Goal: Task Accomplishment & Management: Manage account settings

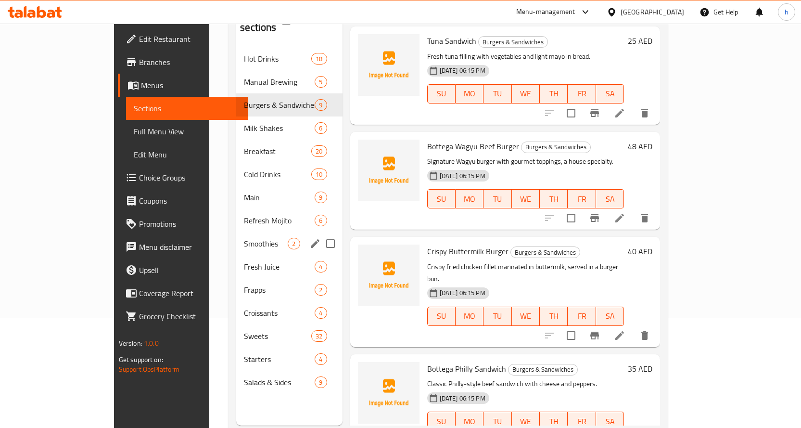
scroll to position [135, 0]
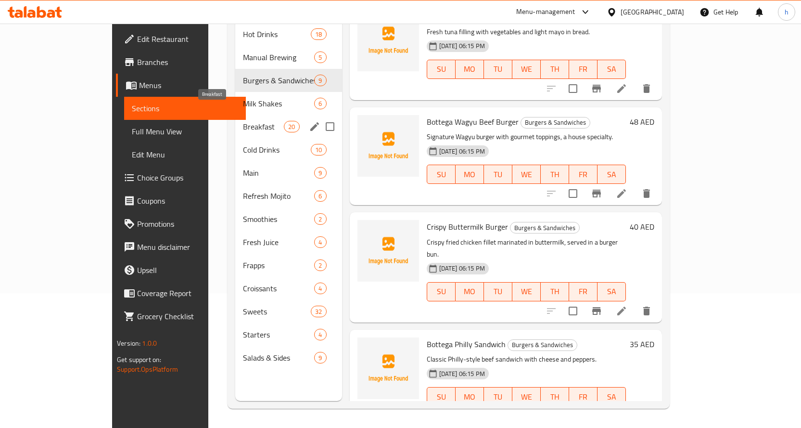
click at [243, 121] on span "Breakfast" at bounding box center [263, 127] width 41 height 12
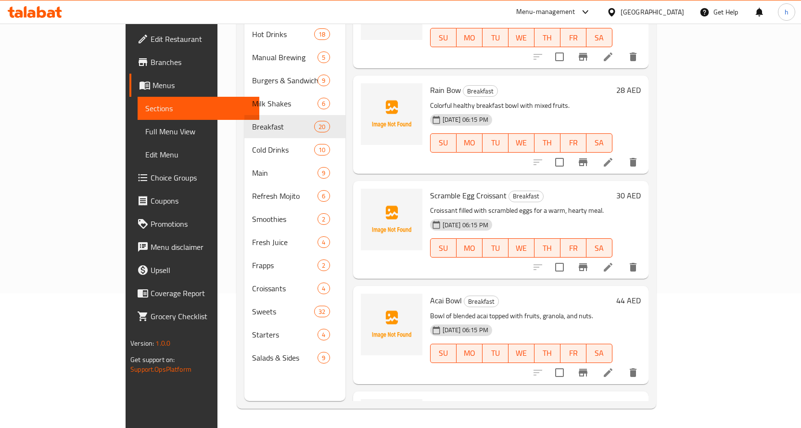
scroll to position [1699, 0]
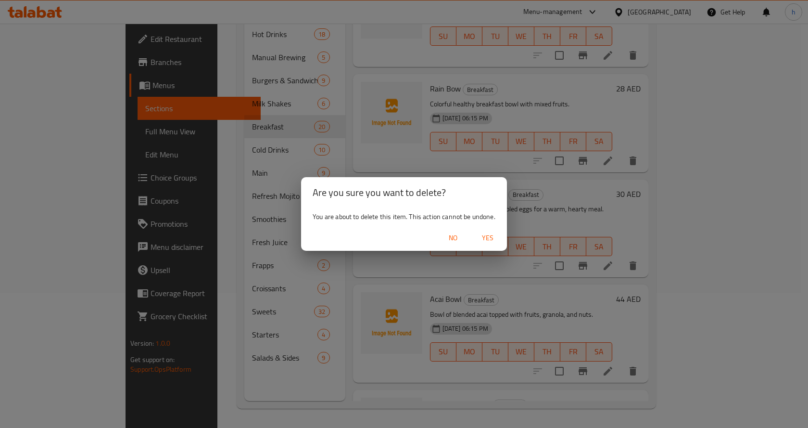
click at [487, 239] on span "Yes" at bounding box center [487, 238] width 23 height 12
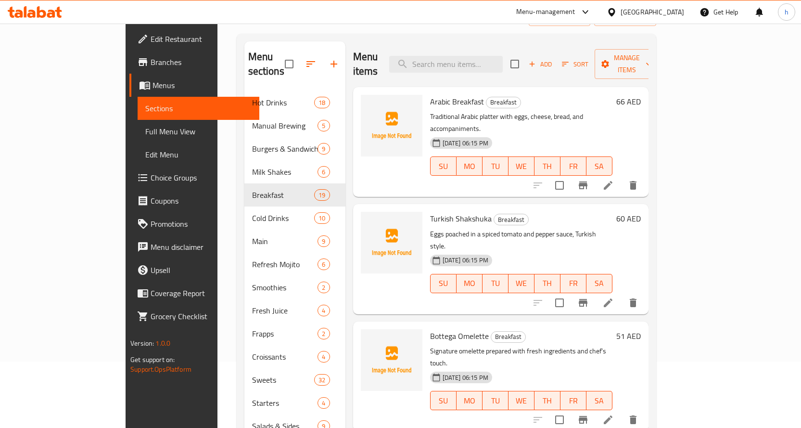
scroll to position [0, 0]
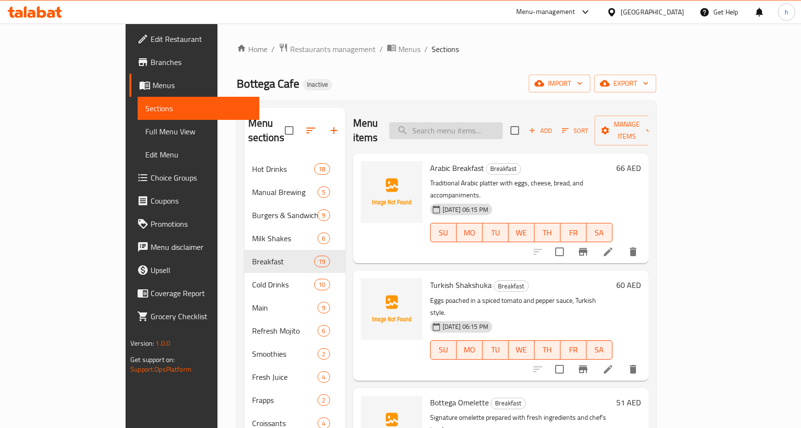
click at [503, 123] on input "search" at bounding box center [446, 130] width 114 height 17
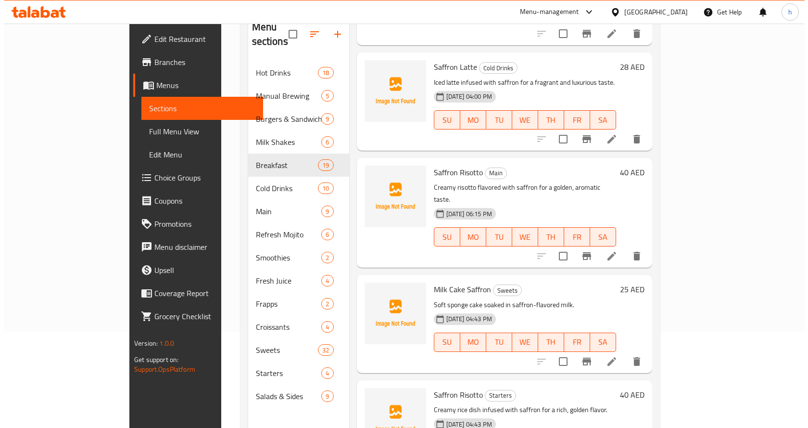
scroll to position [135, 0]
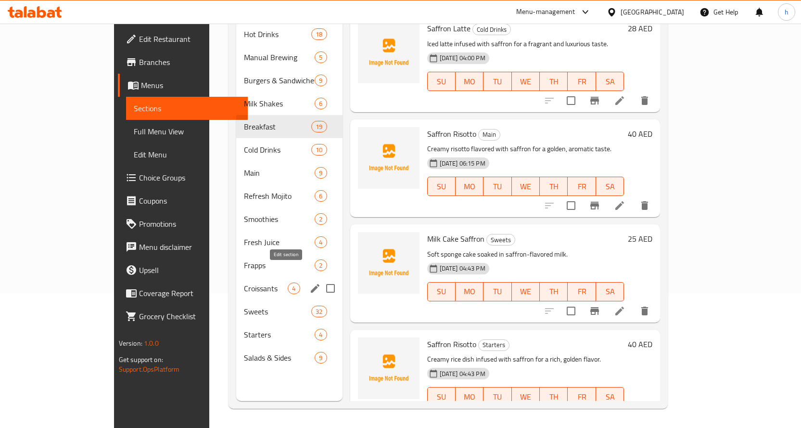
click at [309, 282] on icon "edit" at bounding box center [315, 288] width 12 height 12
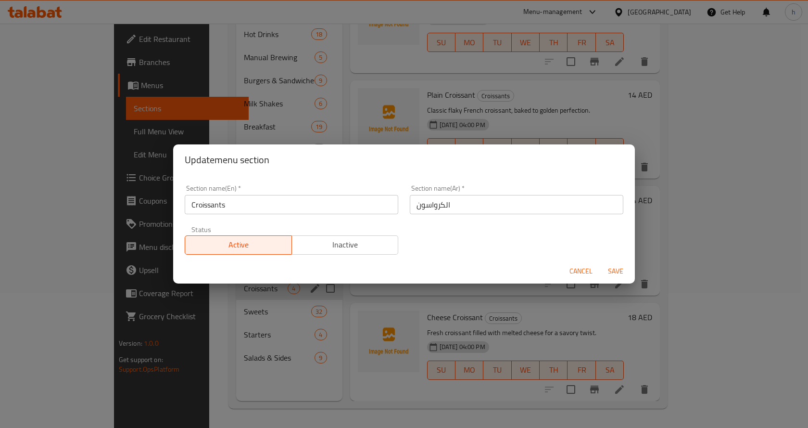
scroll to position [17, 0]
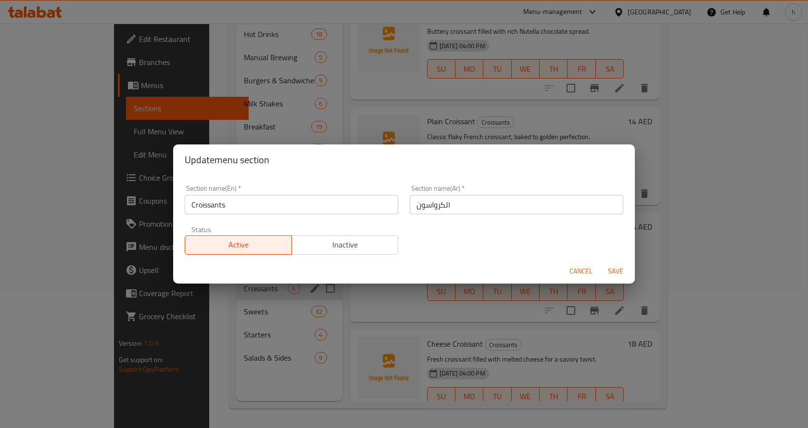
click at [588, 266] on span "Cancel" at bounding box center [581, 271] width 23 height 12
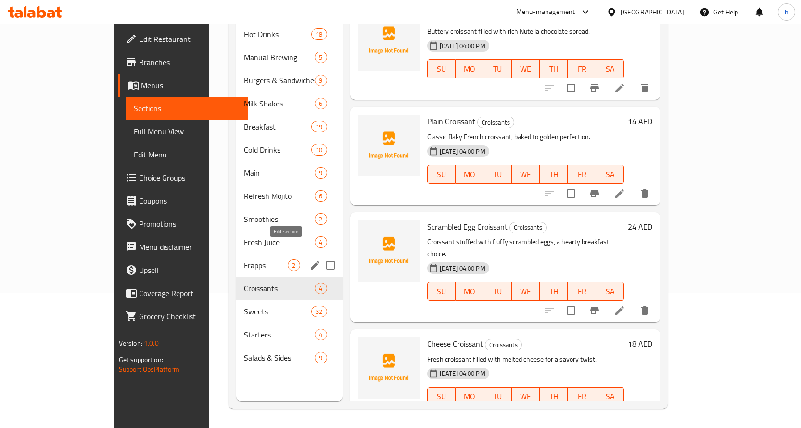
click at [309, 259] on icon "edit" at bounding box center [315, 265] width 12 height 12
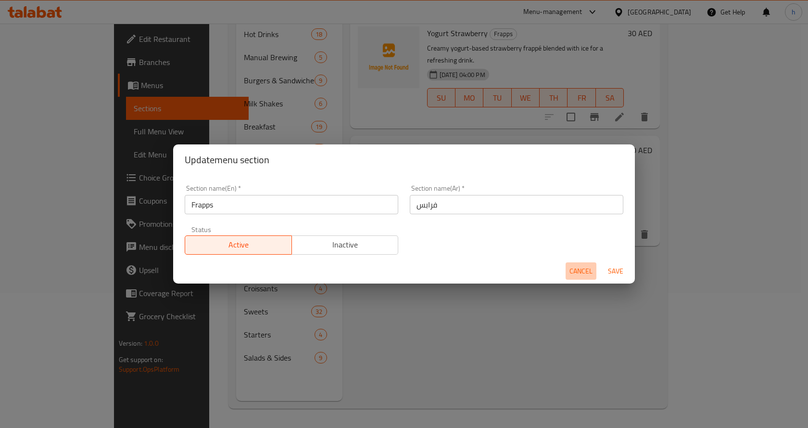
click at [574, 266] on span "Cancel" at bounding box center [581, 271] width 23 height 12
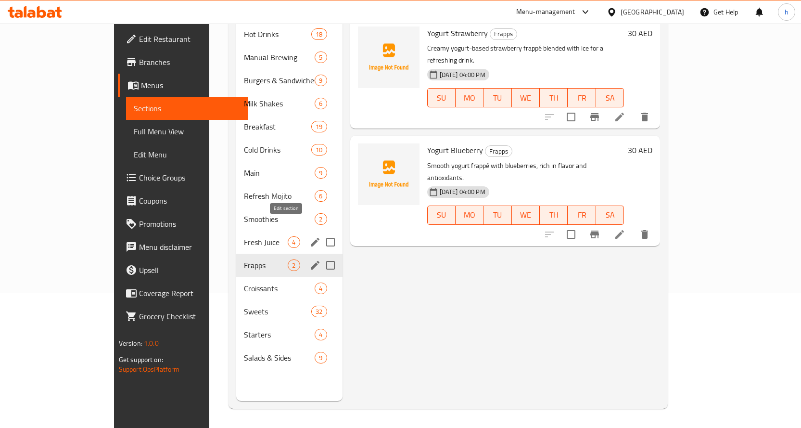
click at [309, 236] on icon "edit" at bounding box center [315, 242] width 12 height 12
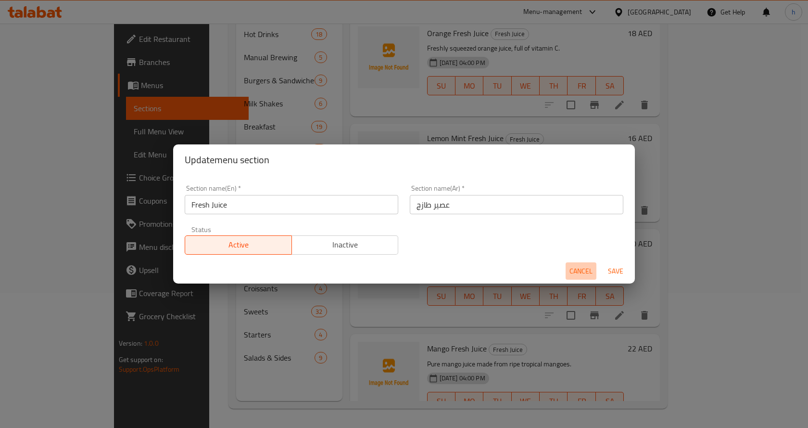
click at [573, 268] on span "Cancel" at bounding box center [581, 271] width 23 height 12
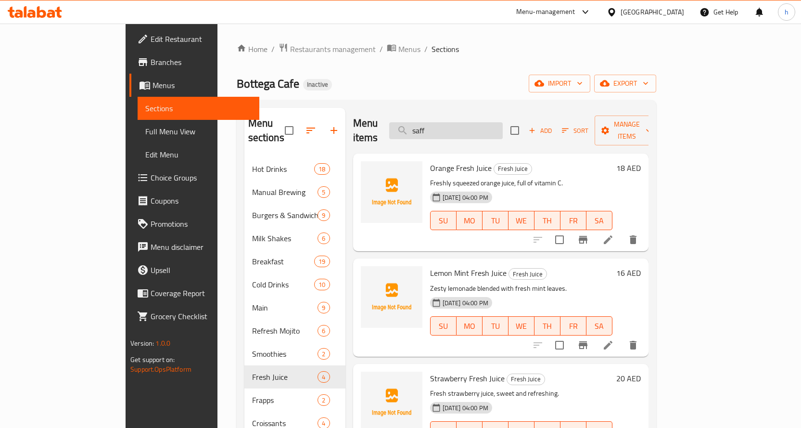
click at [476, 122] on input "saff" at bounding box center [446, 130] width 114 height 17
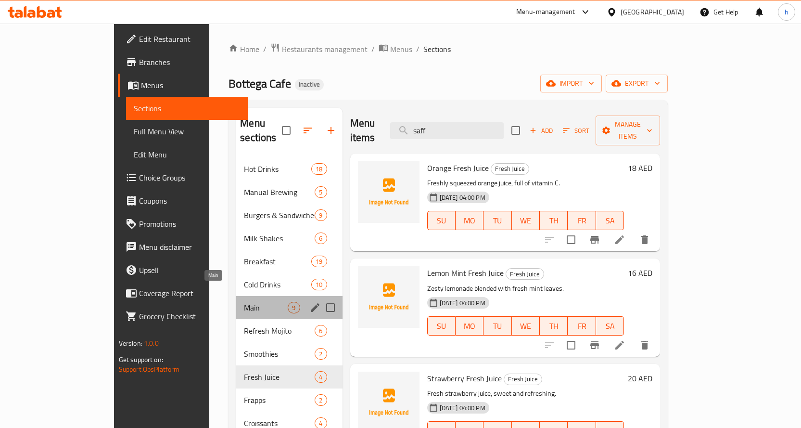
click at [244, 302] on span "Main" at bounding box center [266, 308] width 44 height 12
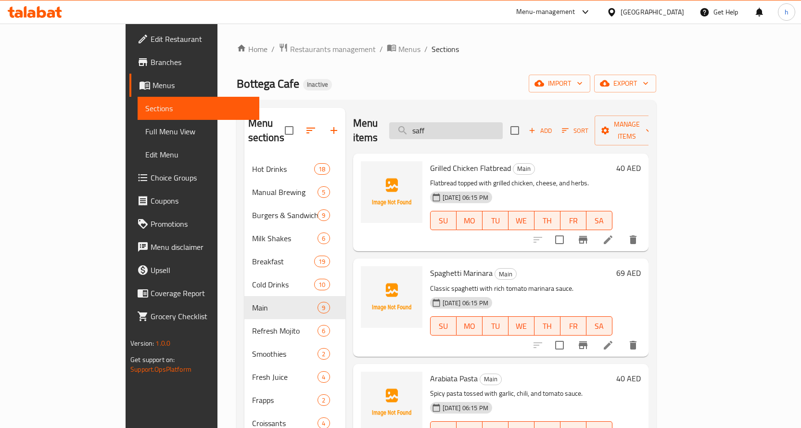
click at [498, 122] on input "saff" at bounding box center [446, 130] width 114 height 17
type input "s"
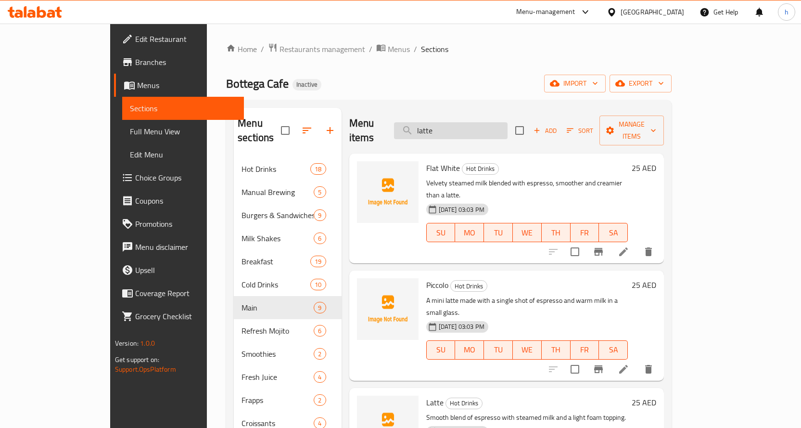
type input "latte"
click at [130, 135] on span "Full Menu View" at bounding box center [183, 132] width 106 height 12
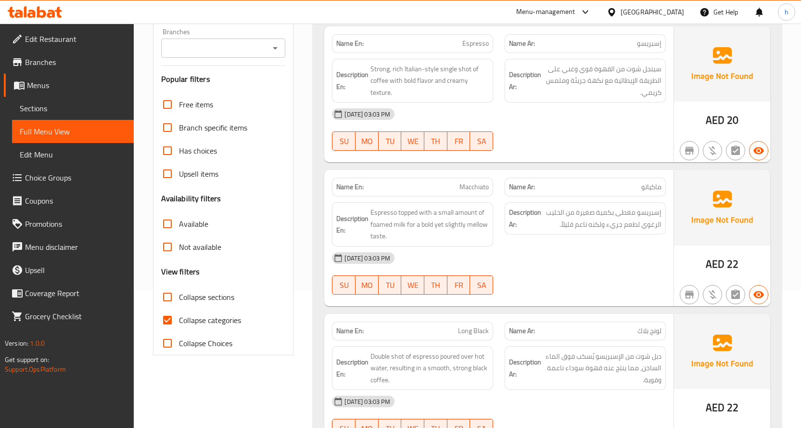
scroll to position [241, 0]
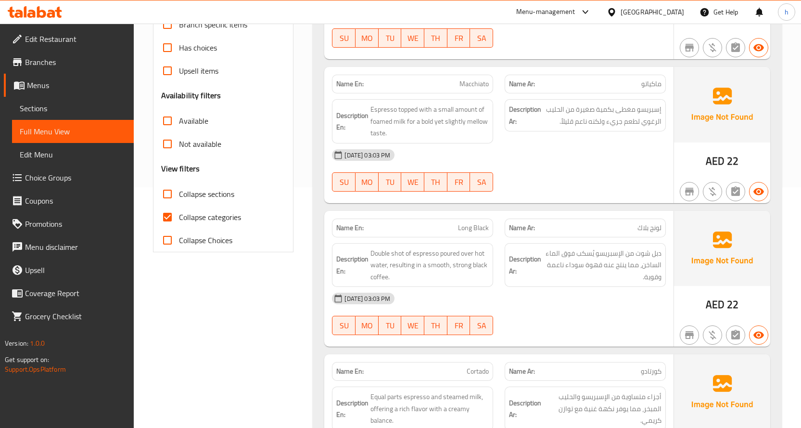
click at [193, 222] on span "Collapse categories" at bounding box center [210, 217] width 62 height 12
click at [179, 222] on input "Collapse categories" at bounding box center [167, 216] width 23 height 23
checkbox input "false"
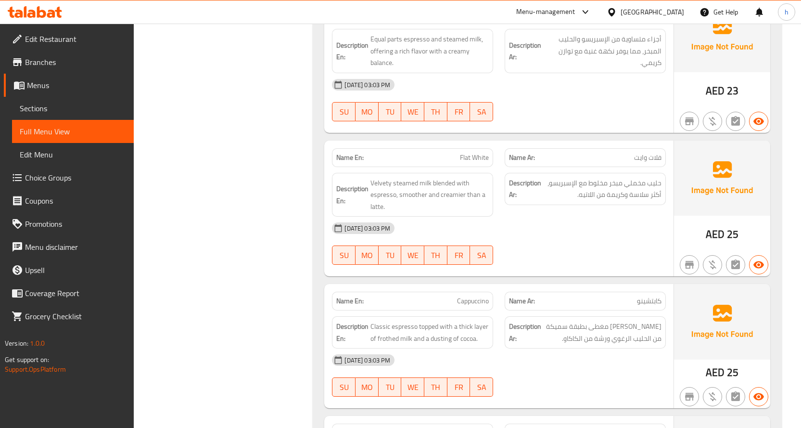
scroll to position [626, 0]
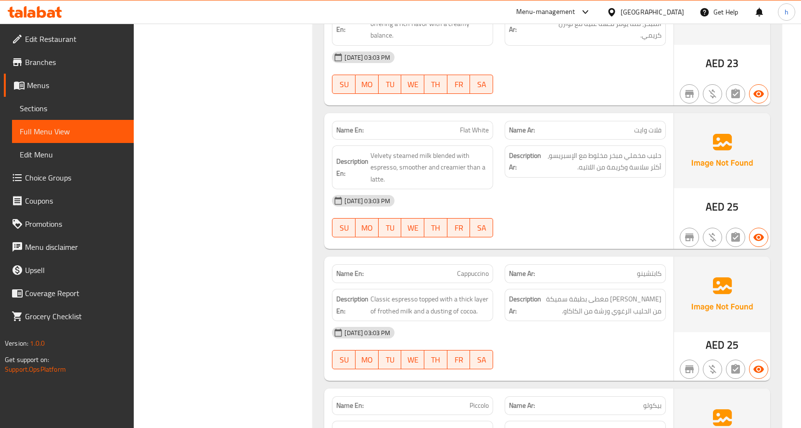
click at [66, 101] on link "Sections" at bounding box center [73, 108] width 122 height 23
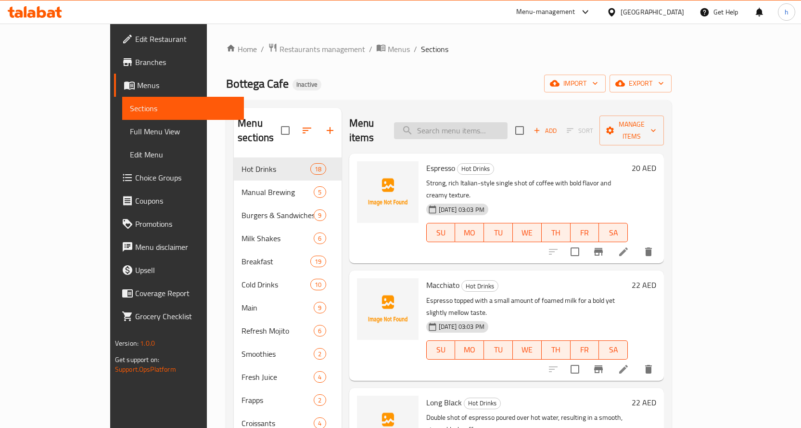
click at [467, 122] on input "search" at bounding box center [451, 130] width 114 height 17
paste input "Spanish Latte"
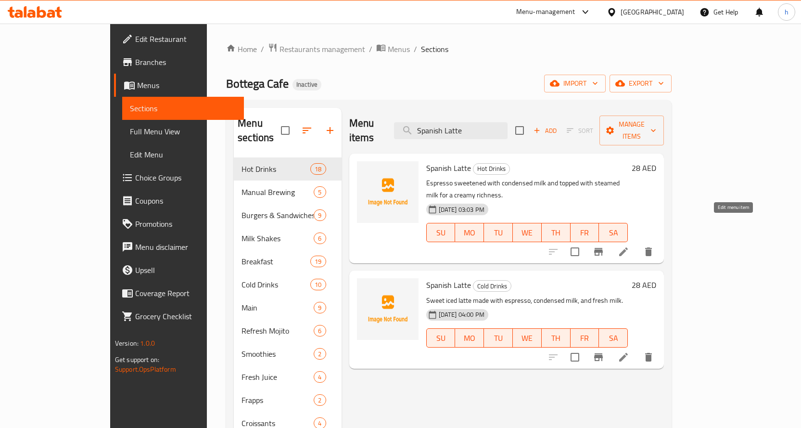
type input "Spanish Latte"
click at [629, 246] on icon at bounding box center [624, 252] width 12 height 12
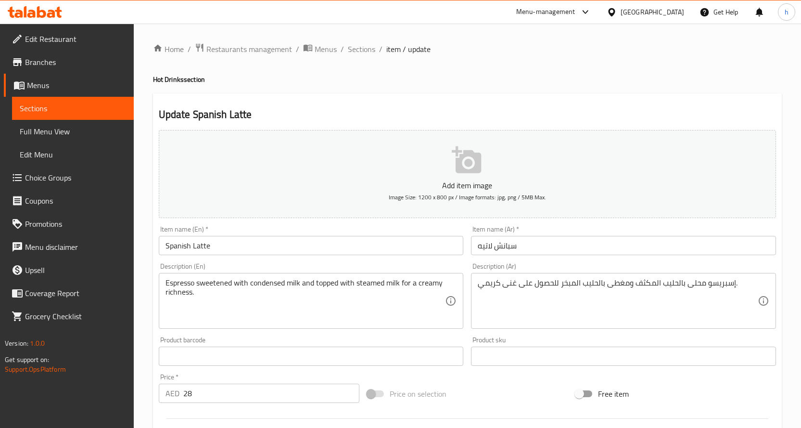
click at [165, 243] on input "Spanish Latte" at bounding box center [311, 245] width 305 height 19
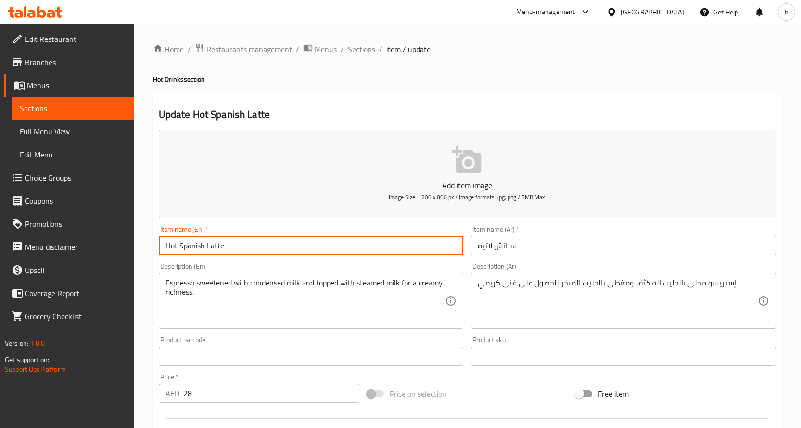
scroll to position [96, 0]
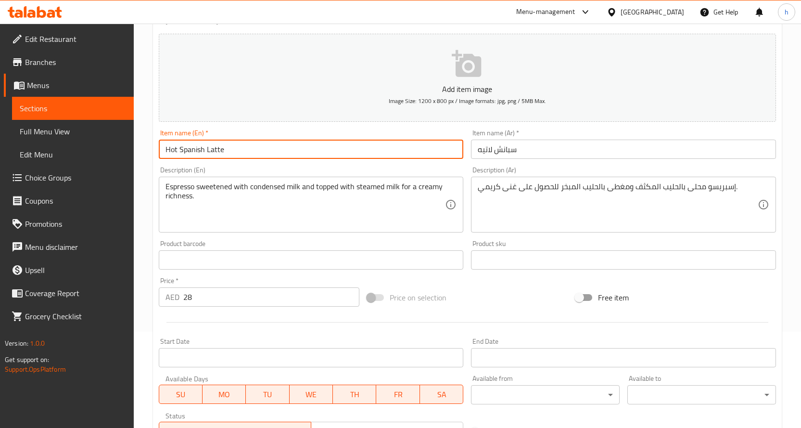
type input "Hot Spanish Latte"
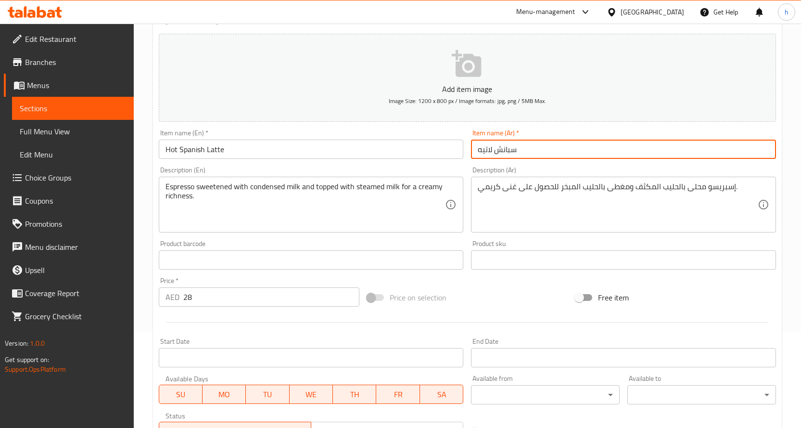
click at [526, 151] on input "سبانش لاتيه" at bounding box center [623, 149] width 305 height 19
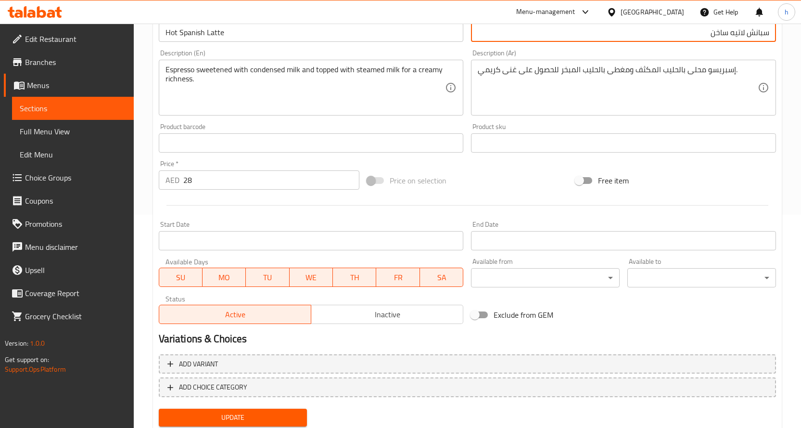
scroll to position [244, 0]
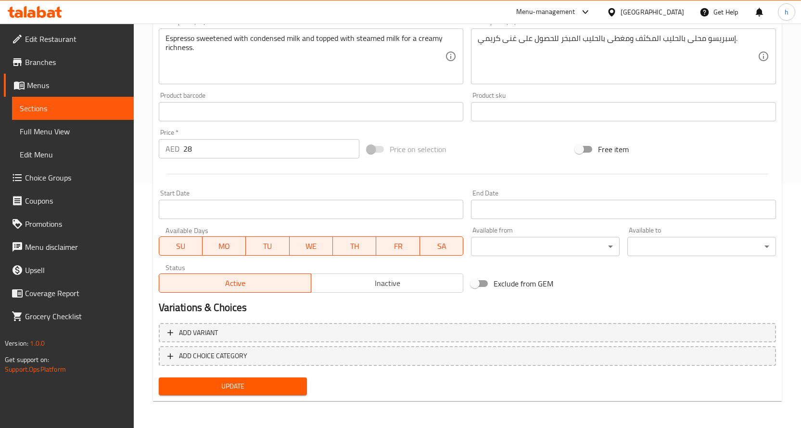
type input "سبانش لاتيه ساخن"
click at [248, 389] on span "Update" at bounding box center [233, 386] width 133 height 12
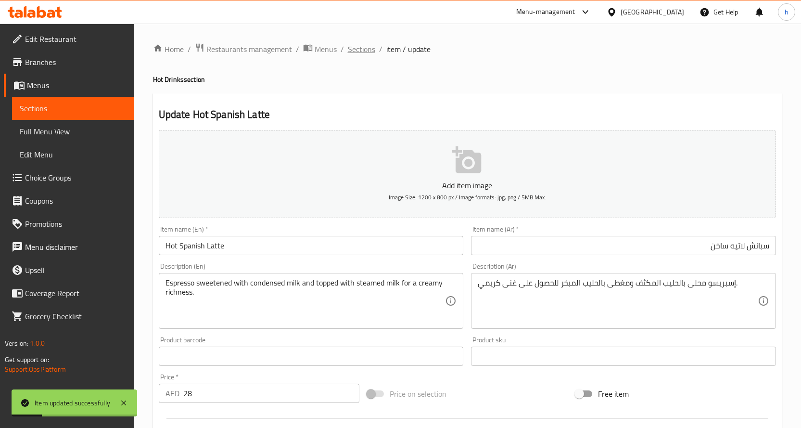
click at [369, 52] on span "Sections" at bounding box center [361, 49] width 27 height 12
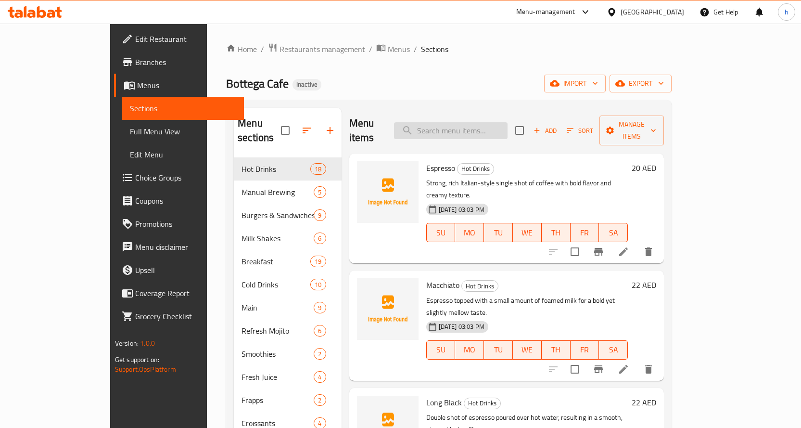
click at [491, 122] on input "search" at bounding box center [451, 130] width 114 height 17
paste input "Pink Latte"
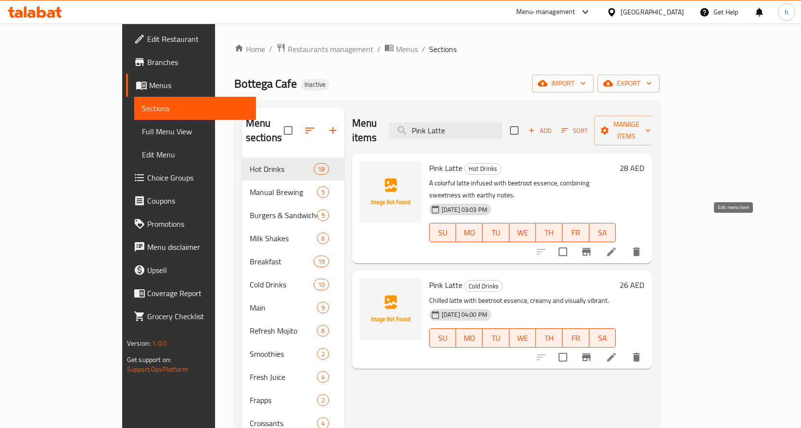
type input "Pink Latte"
click at [617, 246] on icon at bounding box center [612, 252] width 12 height 12
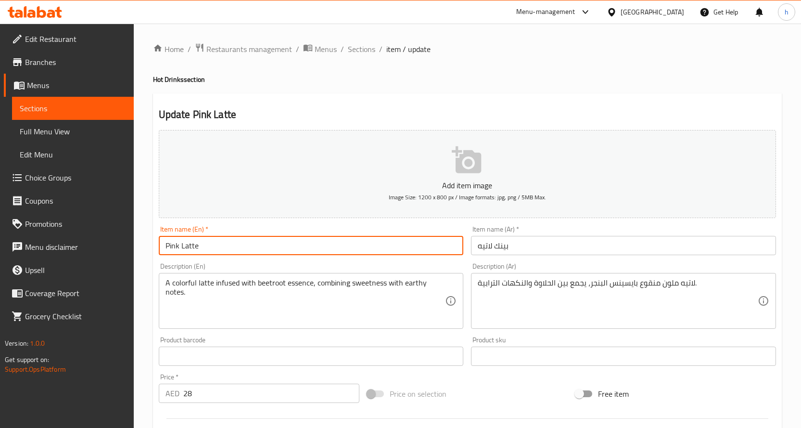
click at [166, 241] on input "Pink Latte" at bounding box center [311, 245] width 305 height 19
type input "Hot Pink Latte"
click at [526, 245] on input "بينك لاتيه" at bounding box center [623, 245] width 305 height 19
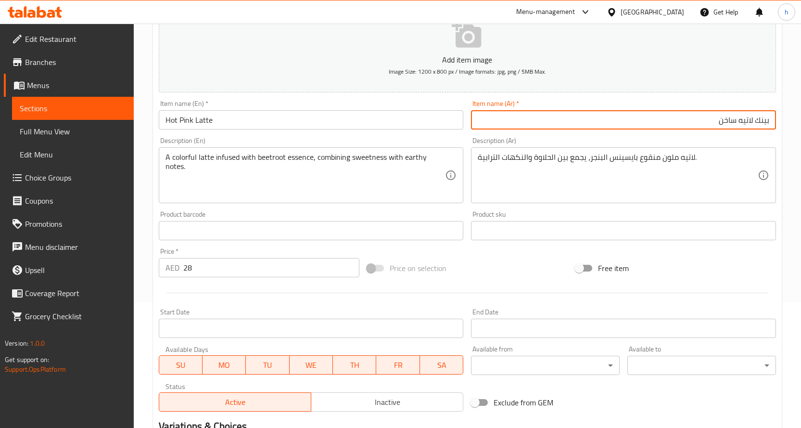
scroll to position [244, 0]
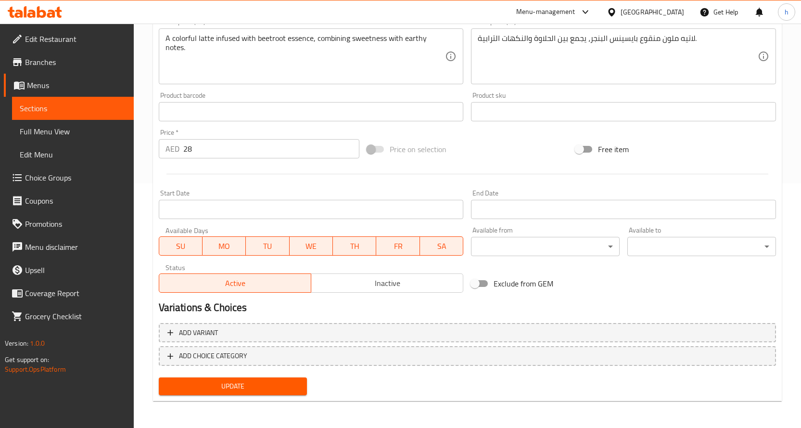
type input "بينك لاتيه ساخن"
click at [222, 385] on span "Update" at bounding box center [233, 386] width 133 height 12
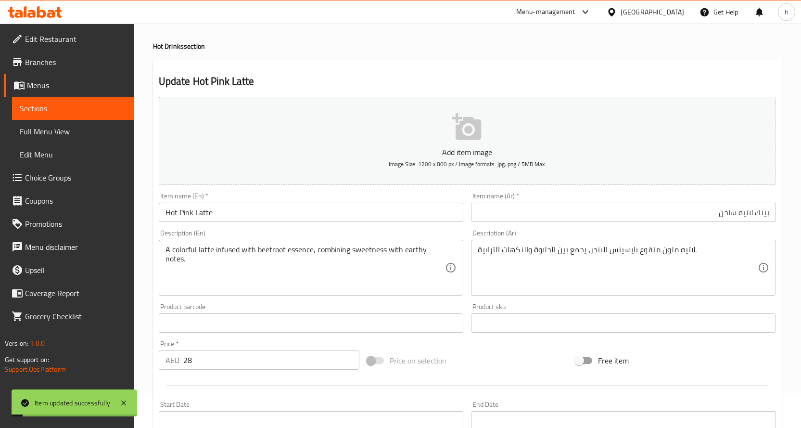
scroll to position [0, 0]
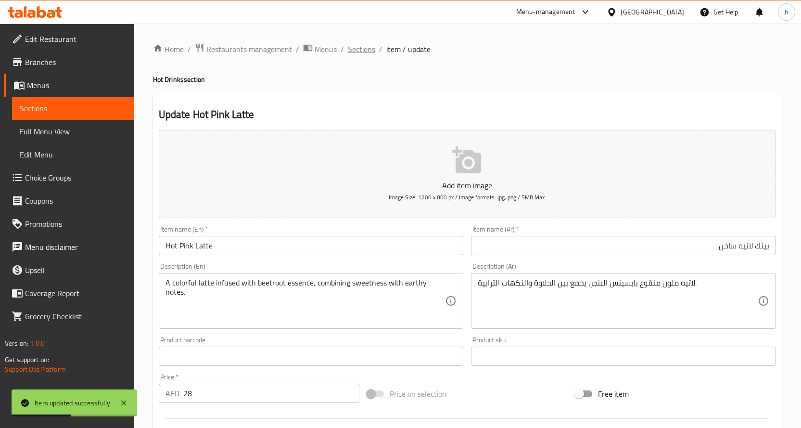
click at [363, 50] on span "Sections" at bounding box center [361, 49] width 27 height 12
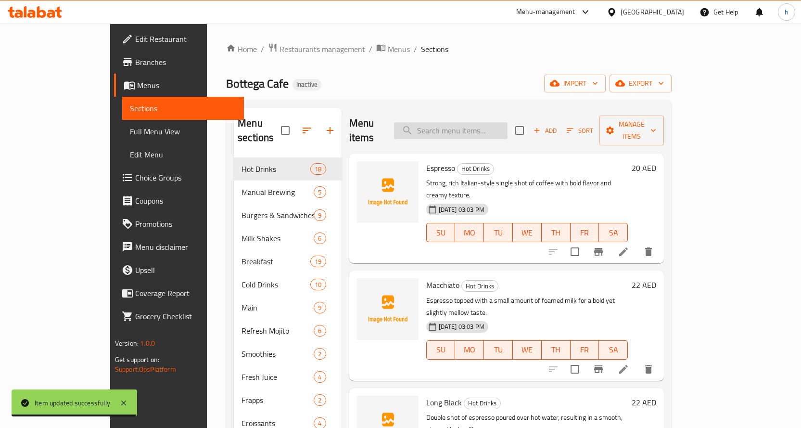
click at [474, 127] on input "search" at bounding box center [451, 130] width 114 height 17
paste input "Saffron Latte"
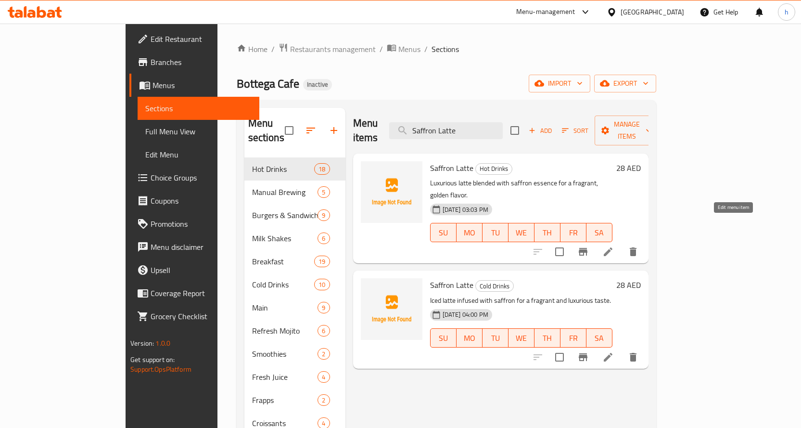
type input "Saffron Latte"
click at [614, 246] on icon at bounding box center [608, 252] width 12 height 12
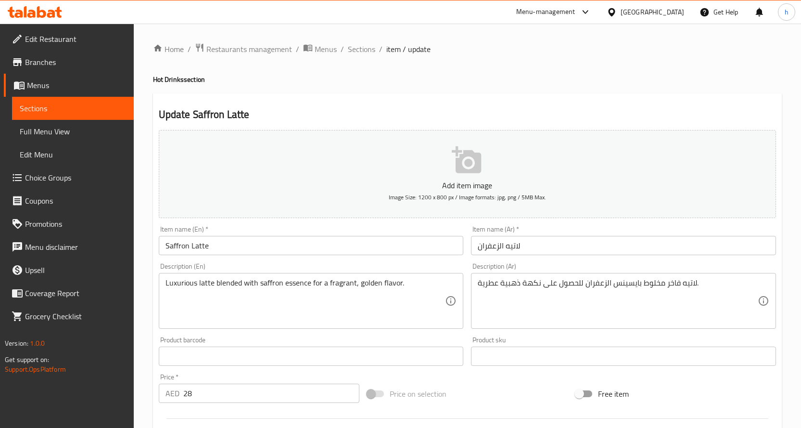
click at [228, 243] on input "Saffron Latte" at bounding box center [311, 245] width 305 height 19
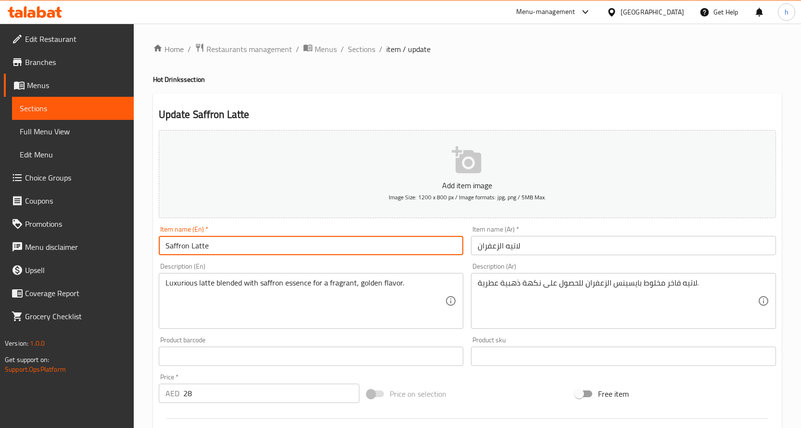
click at [165, 245] on input "Saffron Latte" at bounding box center [311, 245] width 305 height 19
type input "Hot Saffron Latte"
click at [580, 252] on input "لاتيه الزعفران" at bounding box center [623, 245] width 305 height 19
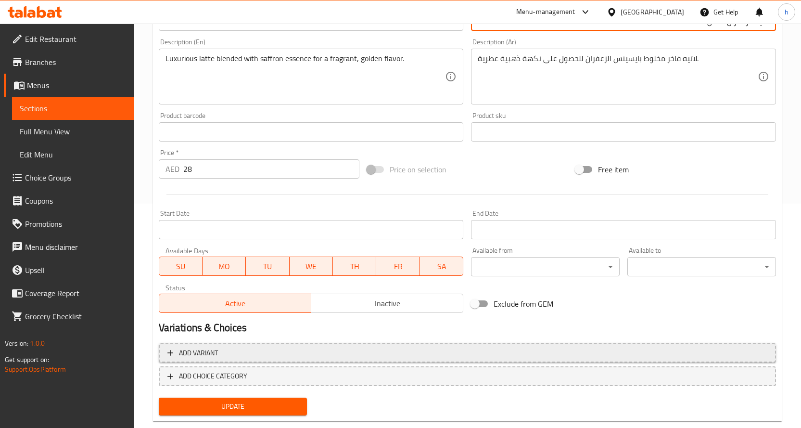
scroll to position [244, 0]
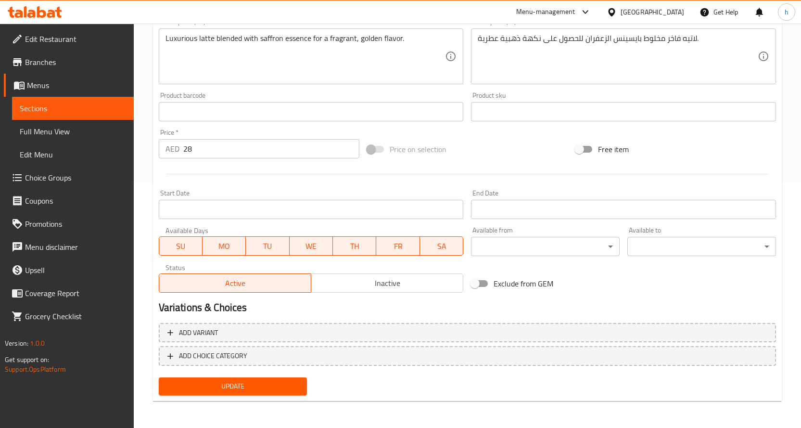
type input "لاتيه الزعفران ساخن"
click at [225, 386] on span "Update" at bounding box center [233, 386] width 133 height 12
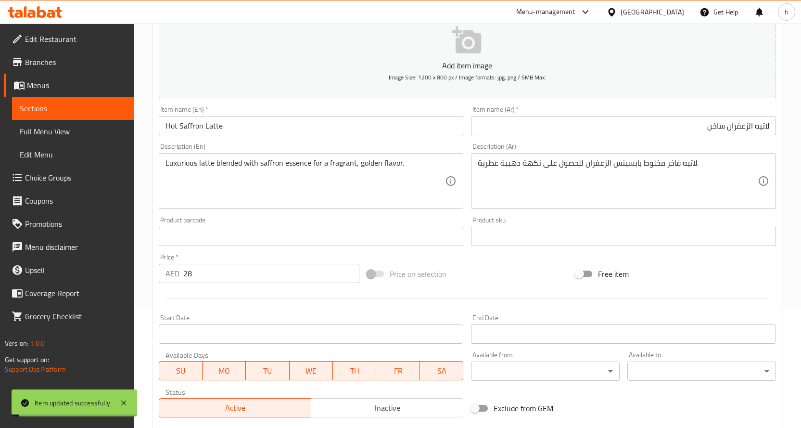
scroll to position [0, 0]
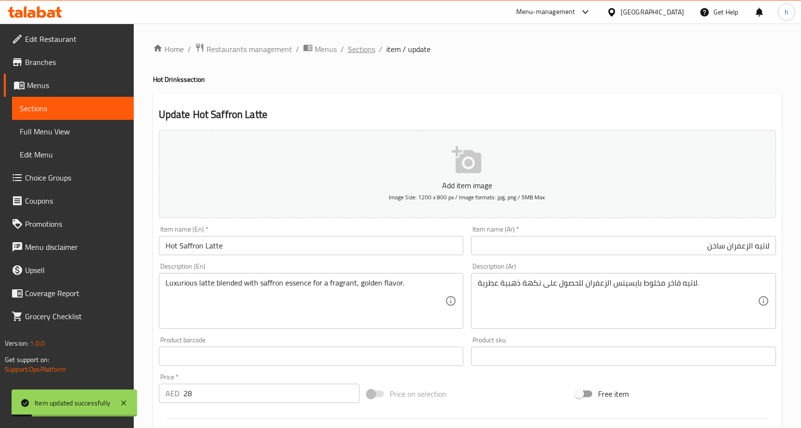
click at [359, 45] on span "Sections" at bounding box center [361, 49] width 27 height 12
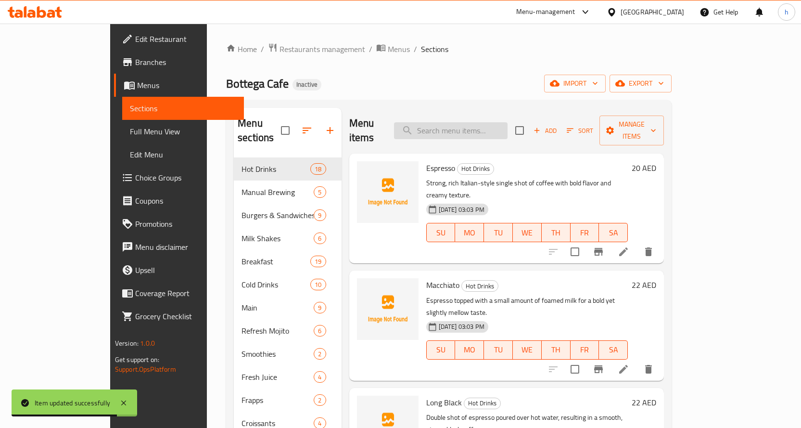
click at [508, 127] on input "search" at bounding box center [451, 130] width 114 height 17
paste input "Spanish Latte"
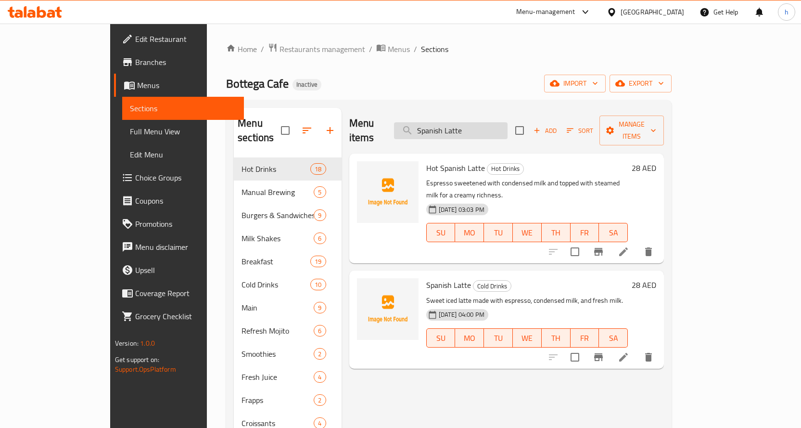
click at [508, 122] on input "Spanish Latte" at bounding box center [451, 130] width 114 height 17
paste input "Pink Sauce Pasta"
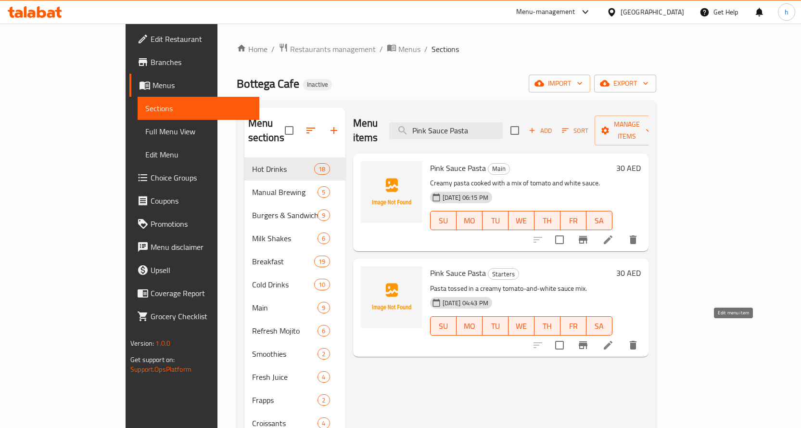
type input "Pink Sauce Pasta"
click at [614, 339] on icon at bounding box center [608, 345] width 12 height 12
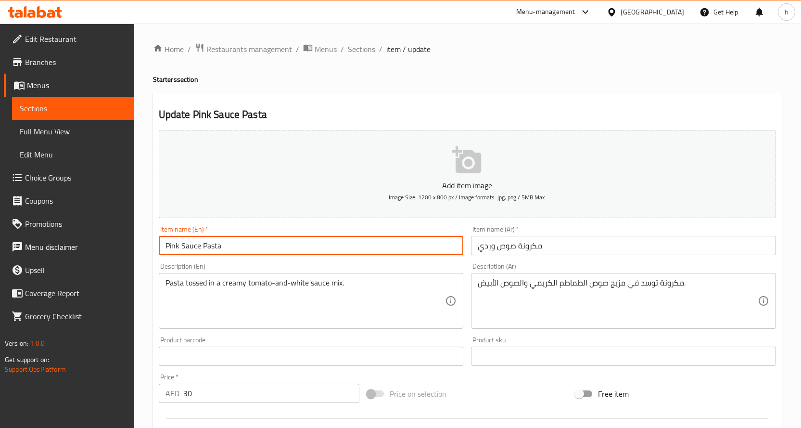
click at [358, 249] on input "Pink Sauce Pasta" at bounding box center [311, 245] width 305 height 19
type input "Pink Sauce Pasta Starter"
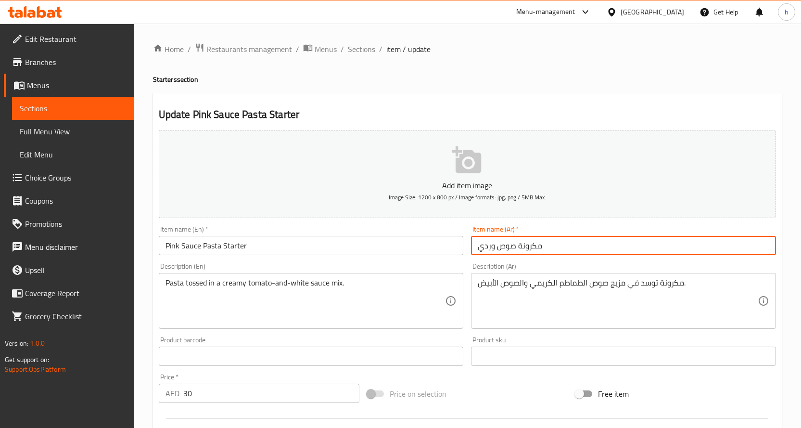
click at [477, 246] on input "مكرونة صوص وردي" at bounding box center [623, 245] width 305 height 19
click at [700, 248] on input "مكرونة صوص وردي" at bounding box center [623, 245] width 305 height 19
type input "مكرونة صوص وردي"
click at [256, 247] on input "Pink Sauce Pasta Starter" at bounding box center [311, 245] width 305 height 19
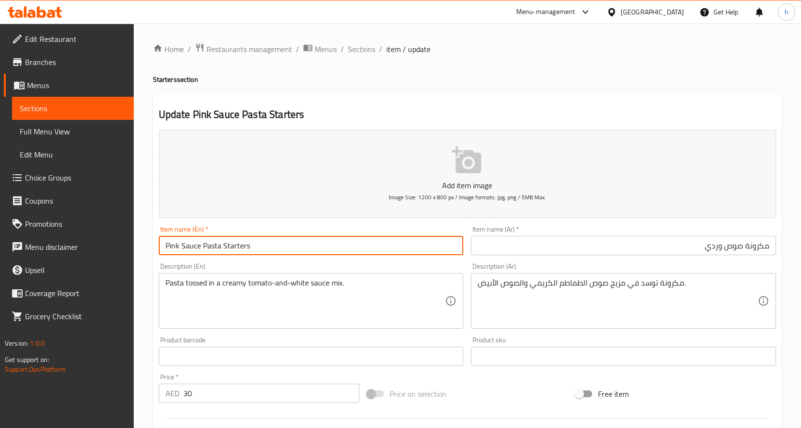
type input "Pink Sauce Pasta Starters"
click at [635, 249] on input "مكرونة صوص وردي" at bounding box center [623, 245] width 305 height 19
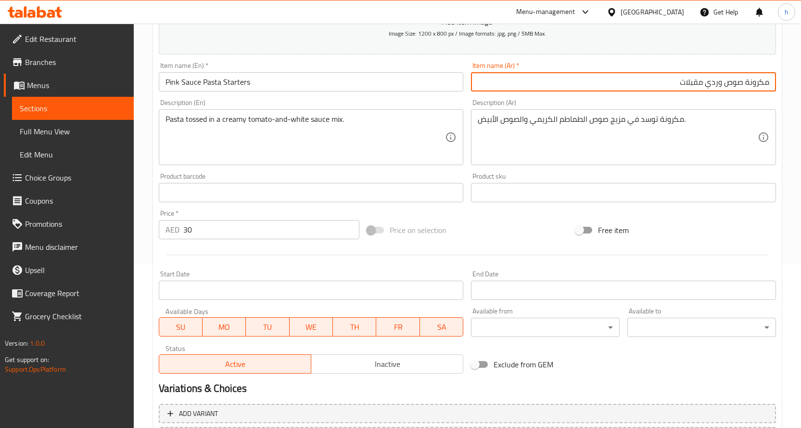
scroll to position [241, 0]
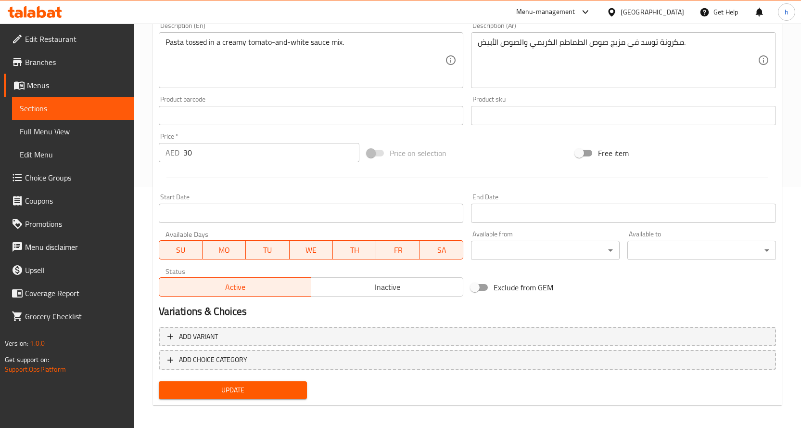
type input "مكرونة صوص وردي مقبلات"
click at [289, 383] on button "Update" at bounding box center [233, 390] width 149 height 18
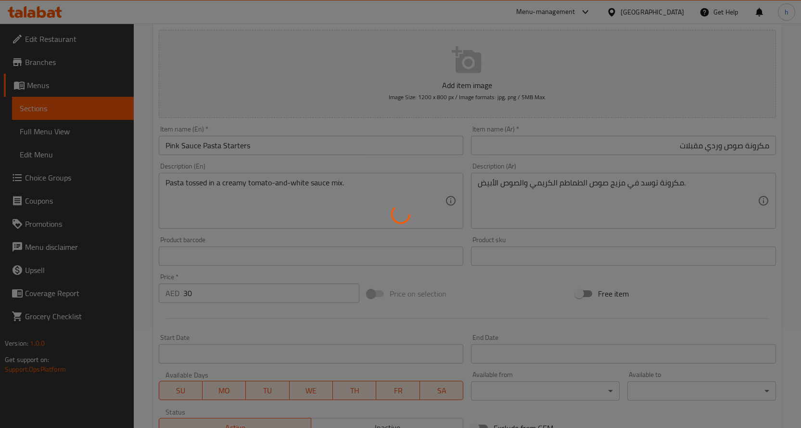
scroll to position [0, 0]
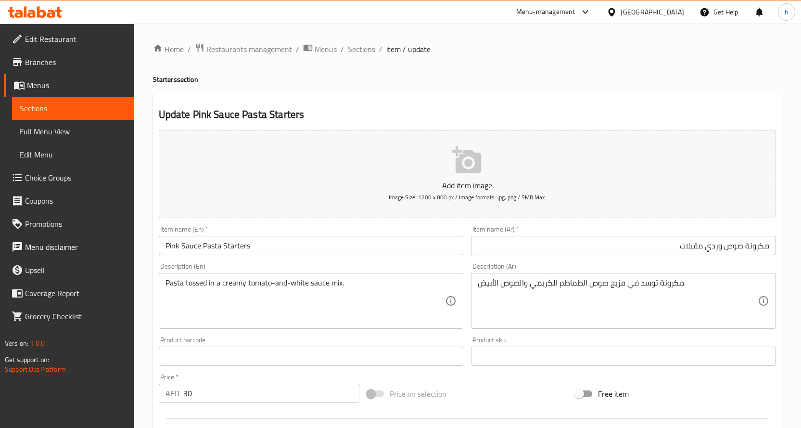
click at [241, 248] on input "Pink Sauce Pasta Starters" at bounding box center [311, 245] width 305 height 19
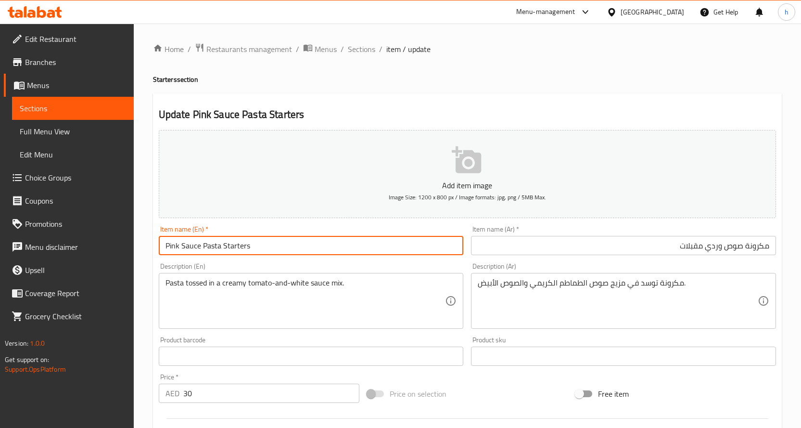
click at [241, 248] on input "Pink Sauce Pasta Starters" at bounding box center [311, 245] width 305 height 19
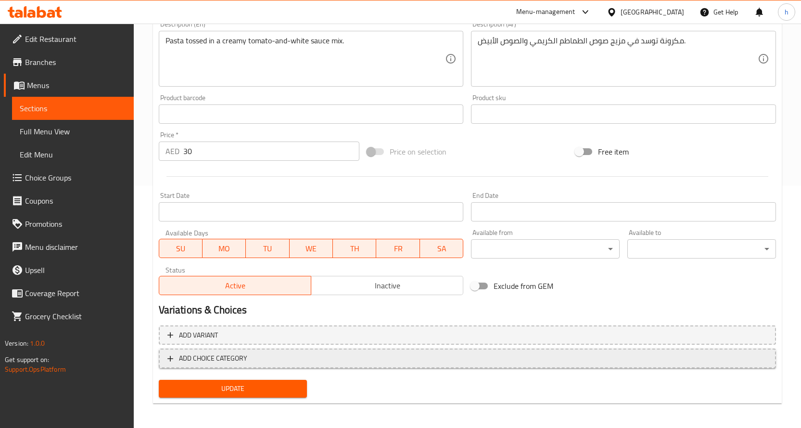
scroll to position [244, 0]
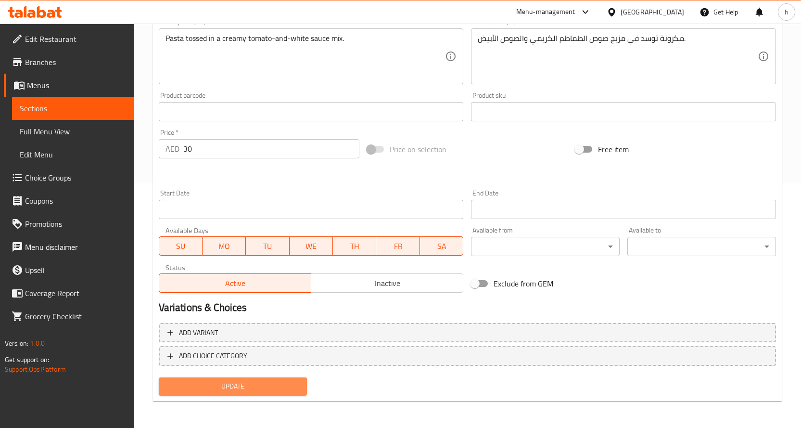
click at [281, 384] on span "Update" at bounding box center [233, 386] width 133 height 12
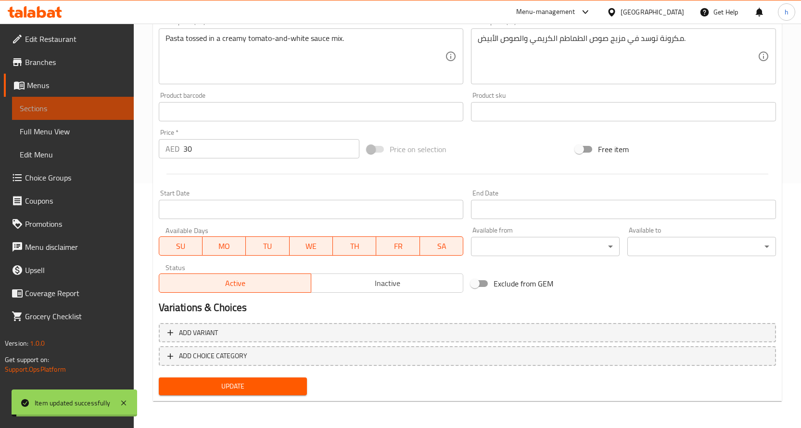
click at [87, 106] on span "Sections" at bounding box center [73, 109] width 106 height 12
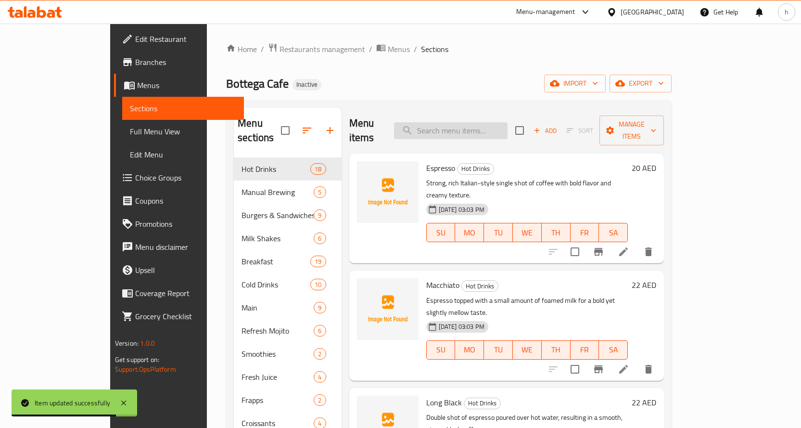
click at [493, 127] on input "search" at bounding box center [451, 130] width 114 height 17
click at [496, 127] on input "search" at bounding box center [451, 130] width 114 height 17
paste input "Saffron Risotto"
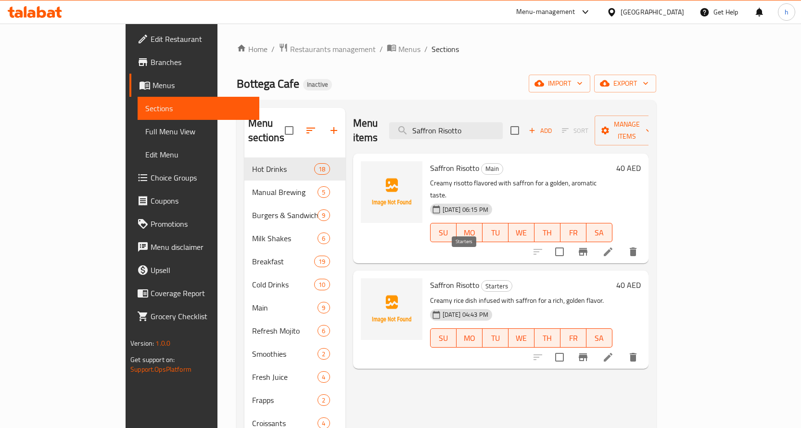
type input "Saffron Risotto"
drag, startPoint x: 451, startPoint y: 260, endPoint x: 476, endPoint y: 257, distance: 24.7
click at [482, 281] on span "Starters" at bounding box center [497, 286] width 30 height 11
copy span "Starters"
click at [614, 351] on icon at bounding box center [608, 357] width 12 height 12
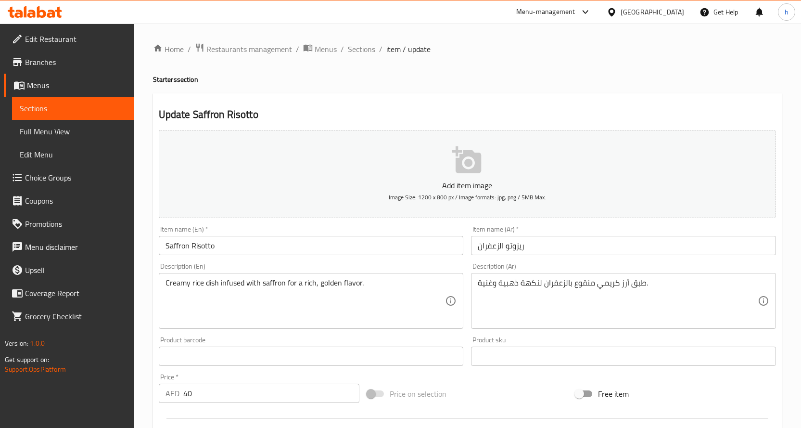
click at [253, 243] on input "Saffron Risotto" at bounding box center [311, 245] width 305 height 19
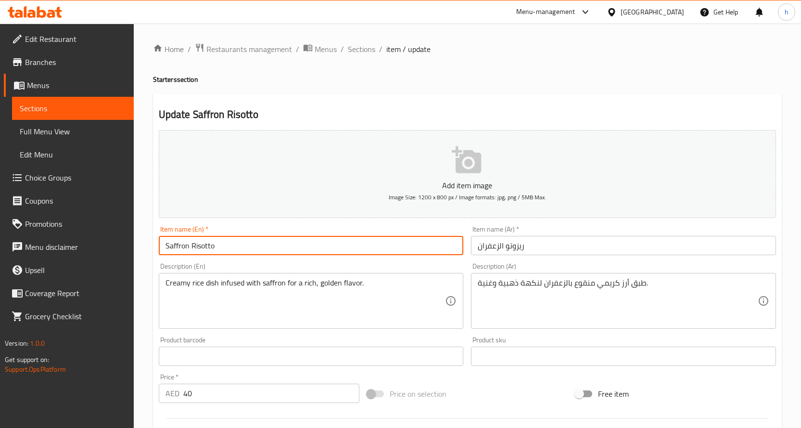
paste input "Starters"
type input "Saffron Risotto Starters"
click at [528, 250] on input "ريزوتو الزعفران" at bounding box center [623, 245] width 305 height 19
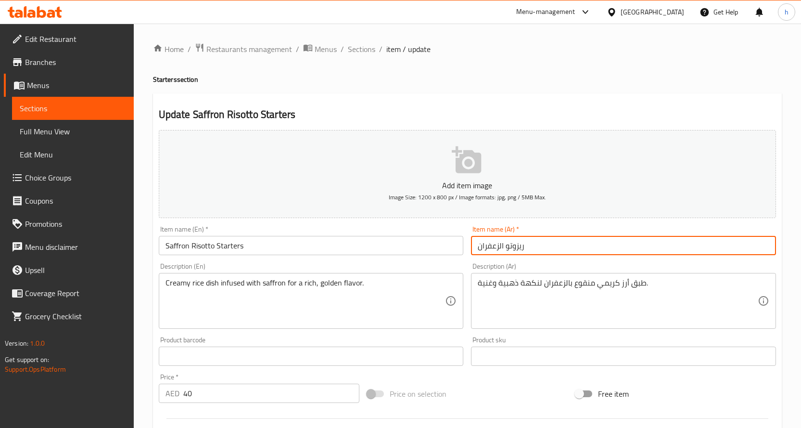
click at [475, 249] on input "ريزوتو الزعفران" at bounding box center [623, 245] width 305 height 19
click at [539, 243] on input "ريزوتو الزعفران" at bounding box center [623, 245] width 305 height 19
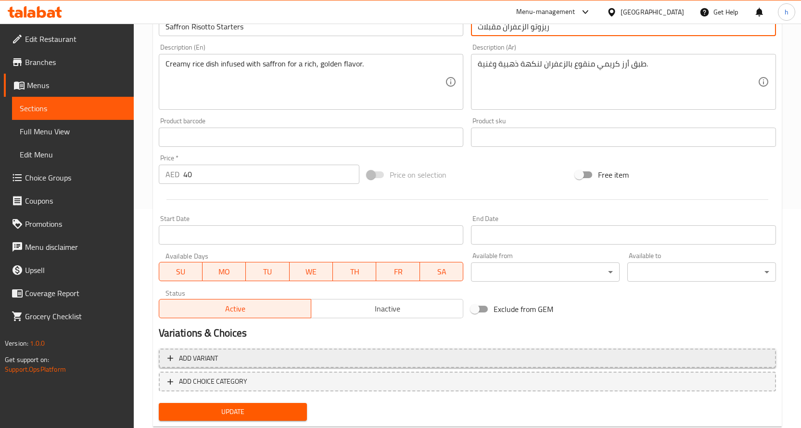
scroll to position [244, 0]
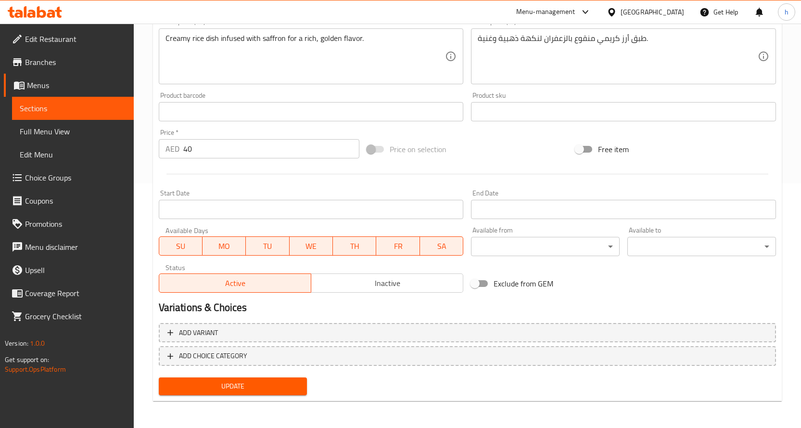
type input "ريزوتو الزعفران مقبلات"
click at [278, 383] on span "Update" at bounding box center [233, 386] width 133 height 12
click at [287, 385] on span "Update" at bounding box center [233, 386] width 133 height 12
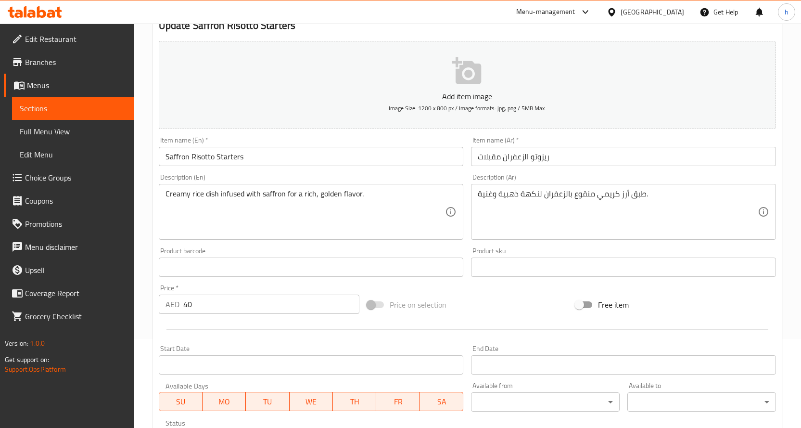
scroll to position [96, 0]
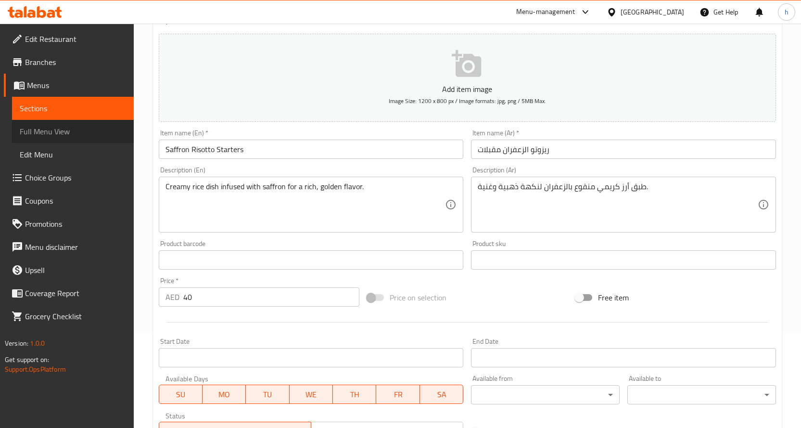
click at [68, 134] on span "Full Menu View" at bounding box center [73, 132] width 106 height 12
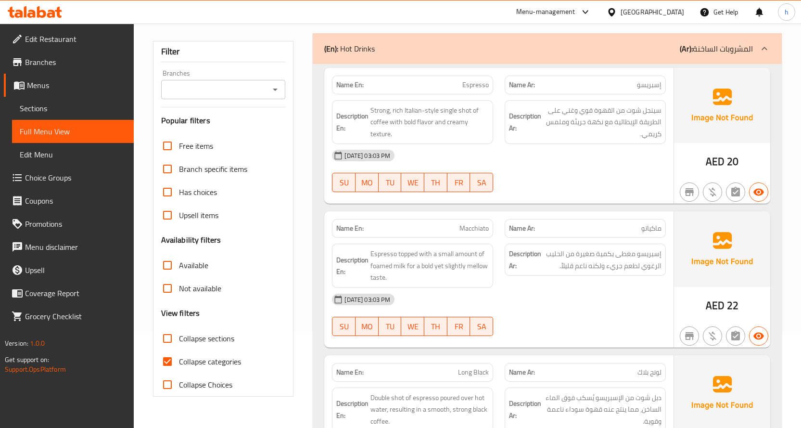
click at [170, 340] on input "Collapse sections" at bounding box center [167, 338] width 23 height 23
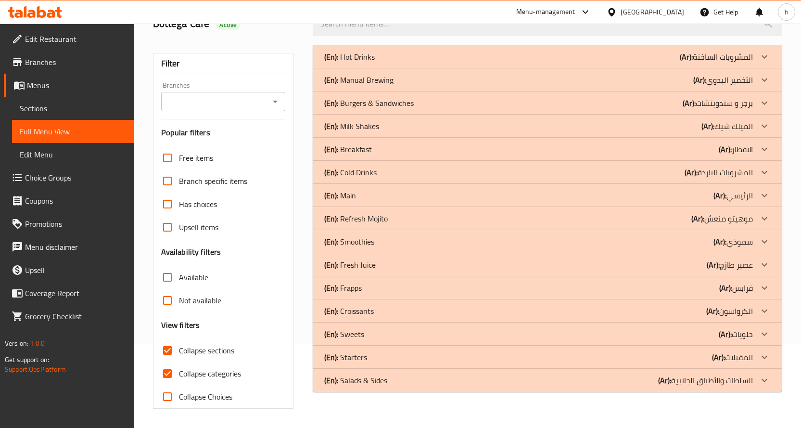
click at [169, 359] on input "Collapse sections" at bounding box center [167, 350] width 23 height 23
checkbox input "false"
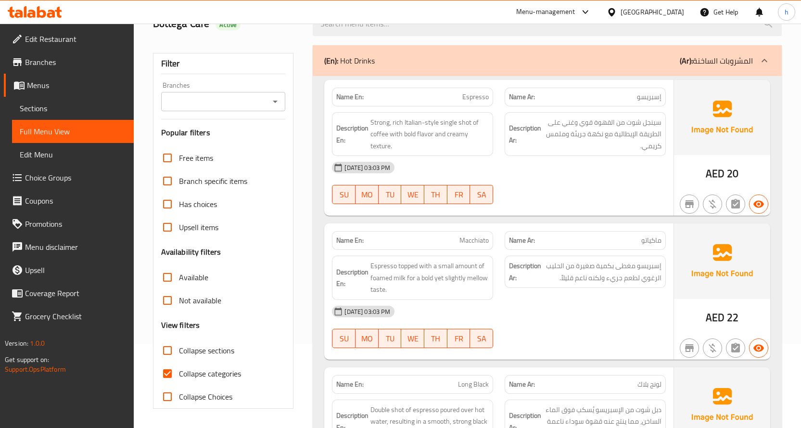
scroll to position [96, 0]
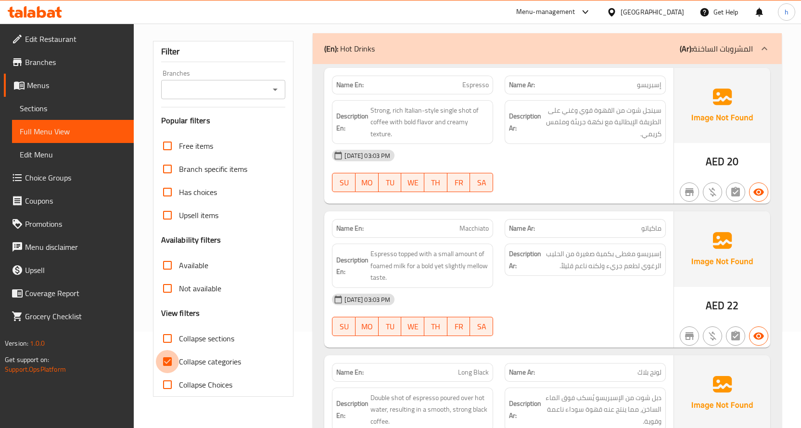
click at [169, 359] on input "Collapse categories" at bounding box center [167, 361] width 23 height 23
checkbox input "false"
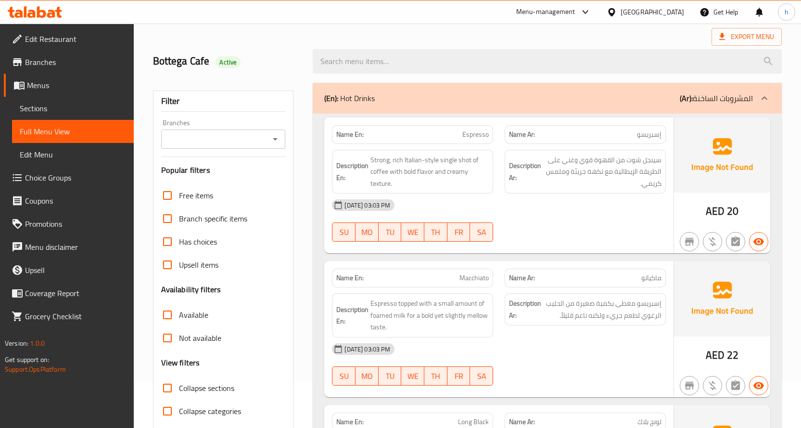
scroll to position [0, 0]
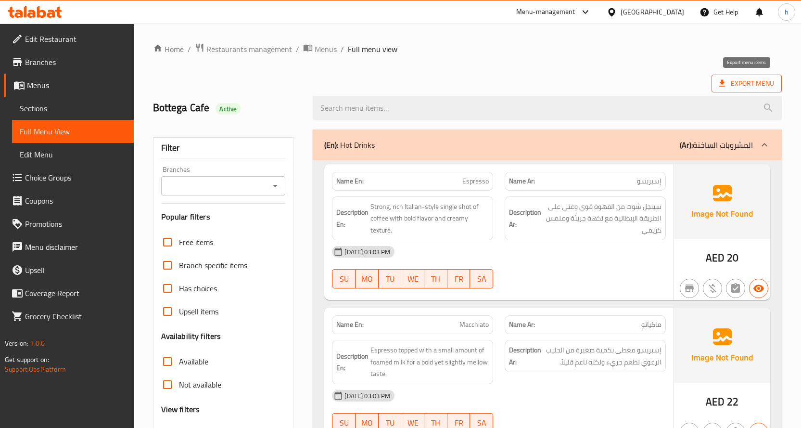
click at [726, 80] on icon at bounding box center [723, 83] width 10 height 10
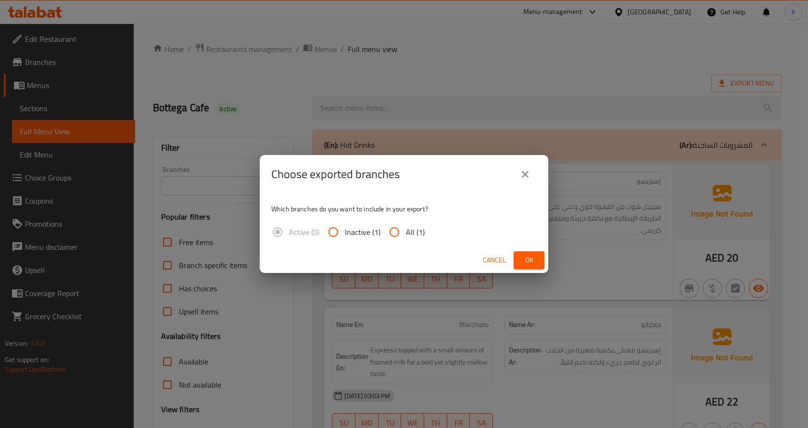
click at [399, 234] on input "All (1)" at bounding box center [394, 231] width 23 height 23
radio input "true"
click at [528, 262] on span "Ok" at bounding box center [529, 260] width 15 height 12
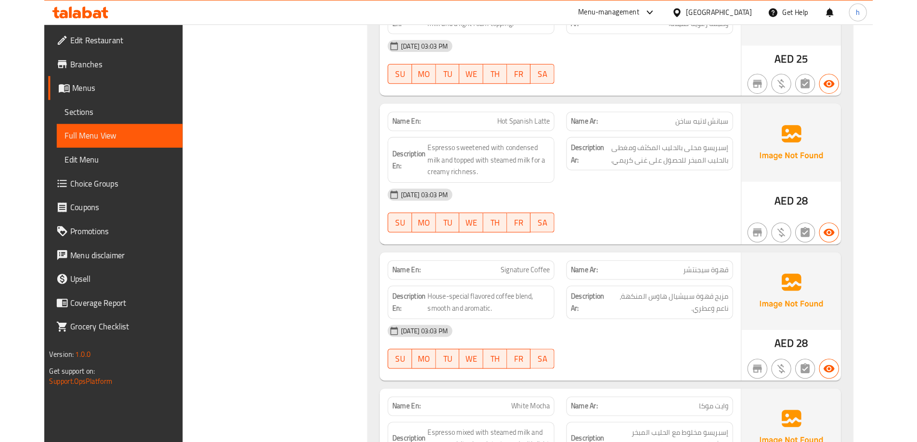
scroll to position [8343, 0]
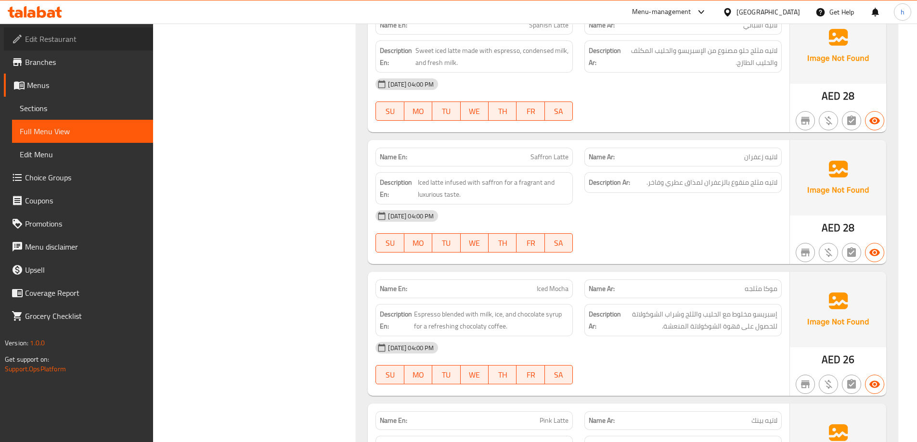
click at [97, 37] on span "Edit Restaurant" at bounding box center [85, 39] width 120 height 12
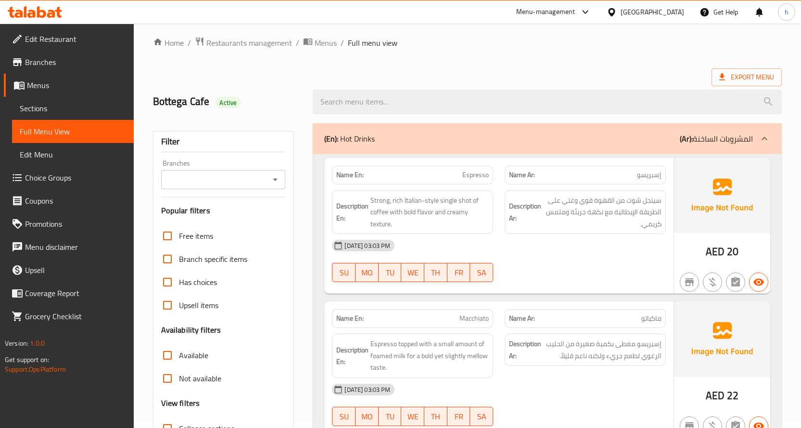
scroll to position [84, 0]
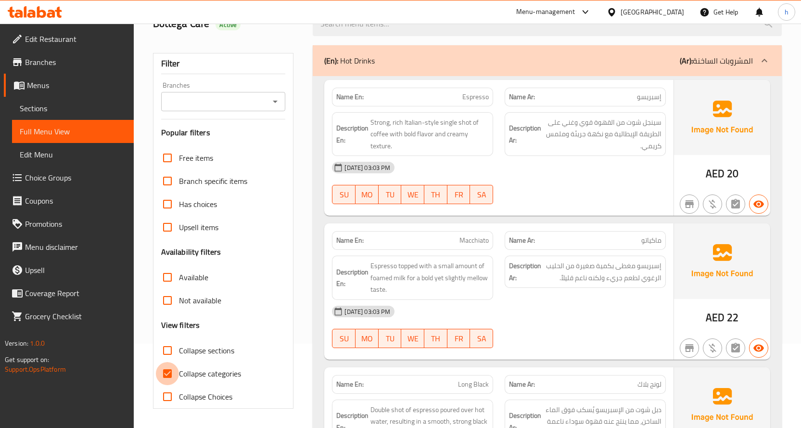
click at [167, 376] on input "Collapse categories" at bounding box center [167, 373] width 23 height 23
checkbox input "false"
click at [169, 350] on input "Collapse sections" at bounding box center [167, 350] width 23 height 23
checkbox input "true"
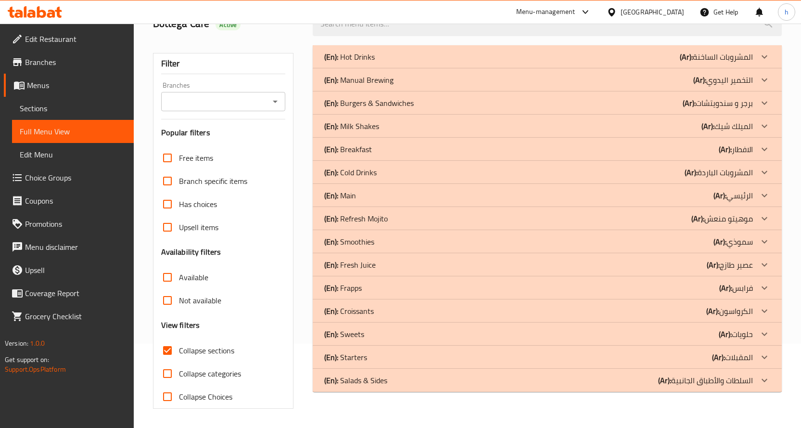
click at [360, 195] on div "(En): Main (Ar): الرئيسي" at bounding box center [538, 196] width 429 height 12
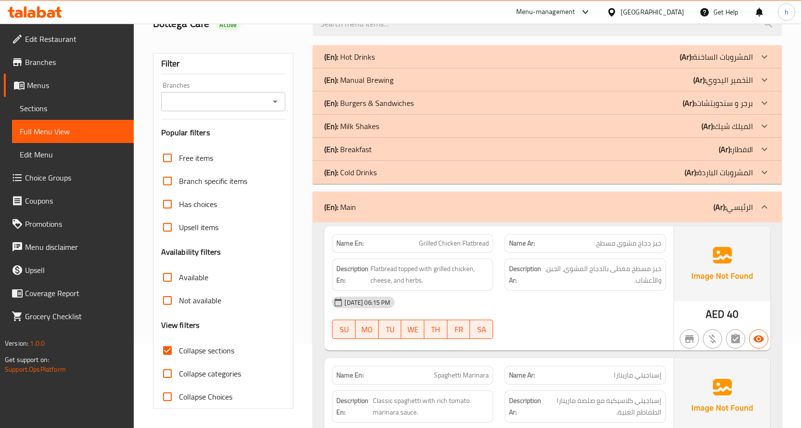
click at [368, 149] on p "(En): Breakfast" at bounding box center [348, 149] width 48 height 12
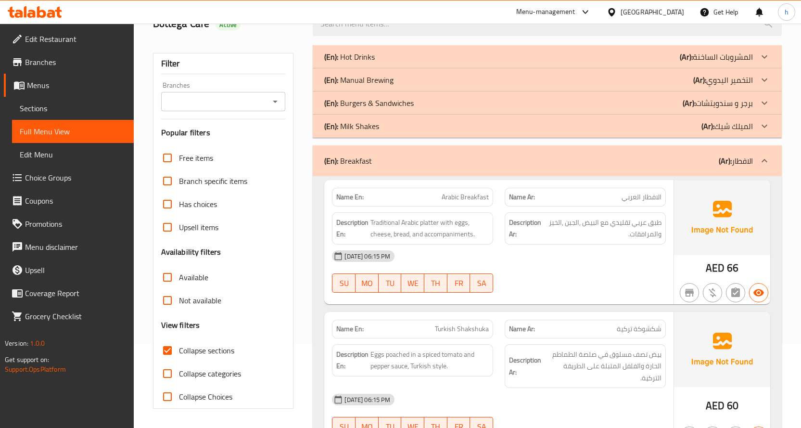
scroll to position [36, 0]
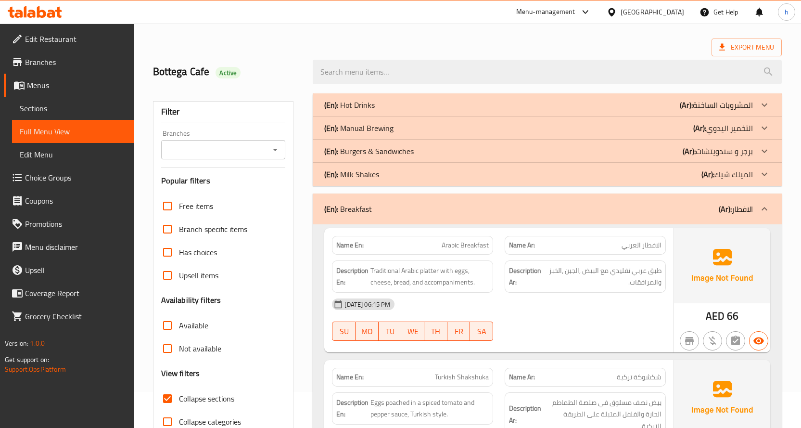
click at [384, 146] on p "(En): Burgers & Sandwiches" at bounding box center [369, 151] width 90 height 12
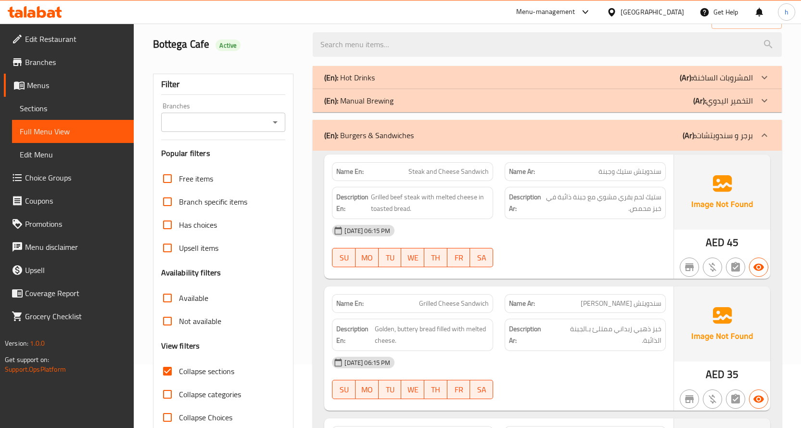
scroll to position [0, 0]
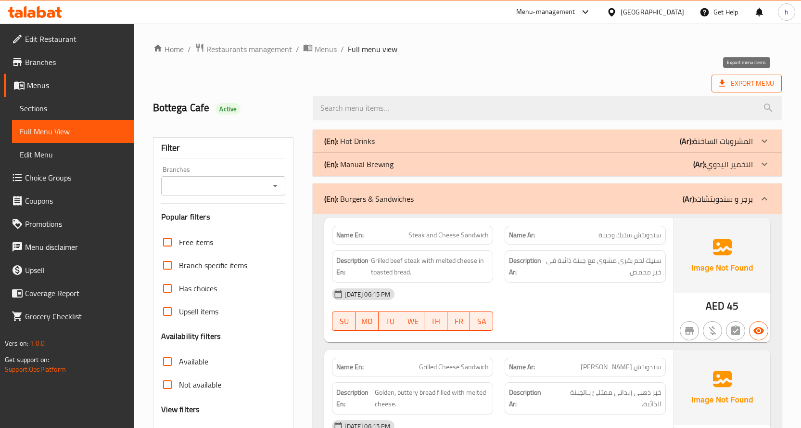
click at [758, 87] on span "Export Menu" at bounding box center [746, 83] width 55 height 12
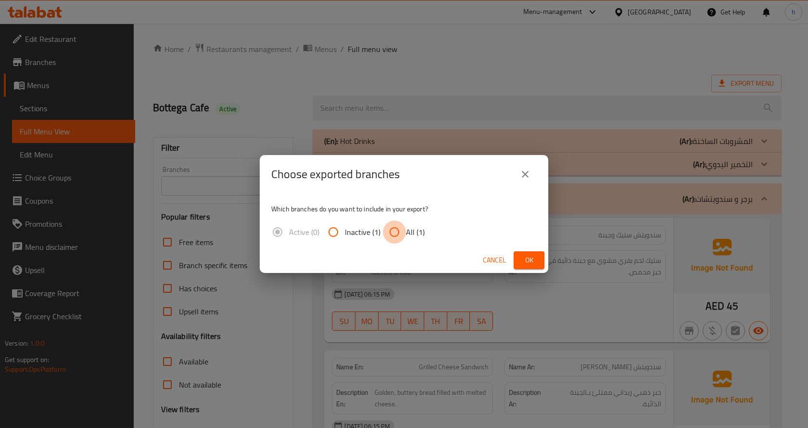
click at [402, 232] on input "All (1)" at bounding box center [394, 231] width 23 height 23
radio input "true"
click at [523, 261] on span "Ok" at bounding box center [529, 260] width 15 height 12
